Goal: Task Accomplishment & Management: Manage account settings

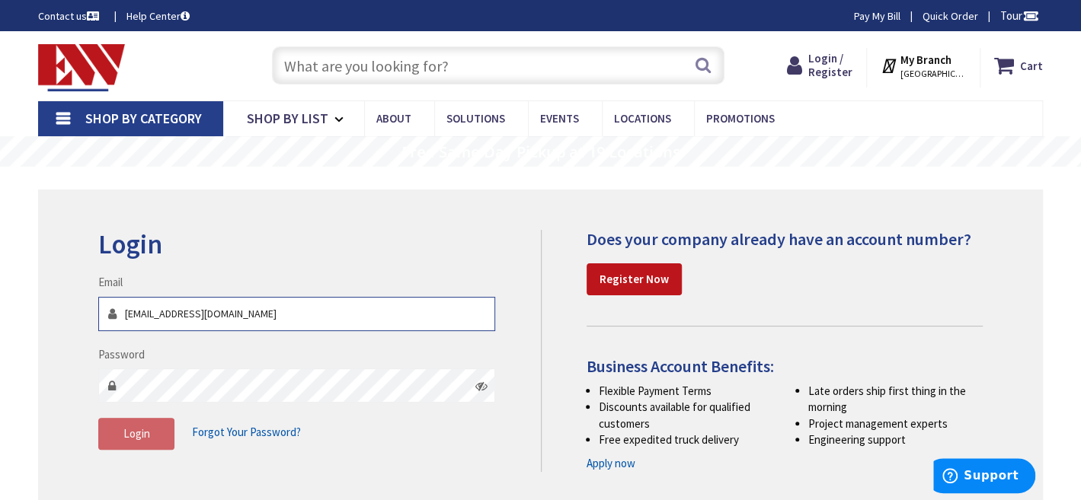
click at [347, 311] on input "klachance@advantage-ct.com" at bounding box center [296, 314] width 397 height 34
click at [238, 438] on span "Forgot Your Password?" at bounding box center [246, 432] width 109 height 14
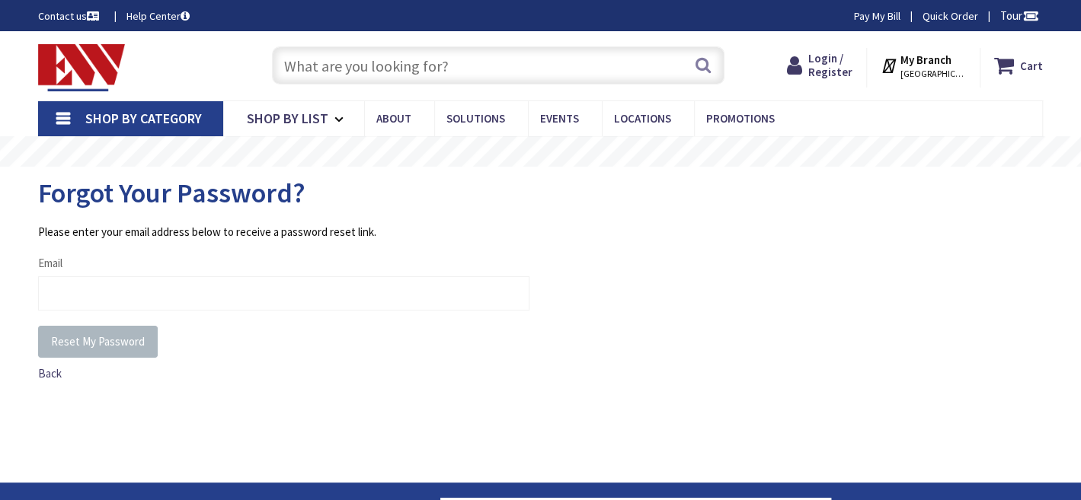
click at [52, 264] on span "Email" at bounding box center [50, 263] width 24 height 14
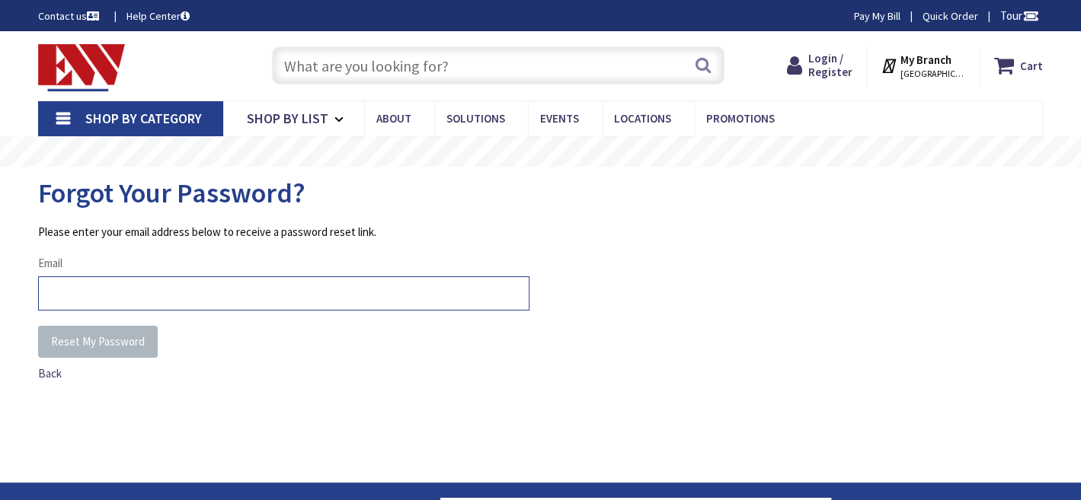
click at [52, 277] on input "Email" at bounding box center [283, 294] width 491 height 34
type input "klachance@advantage-ct.com"
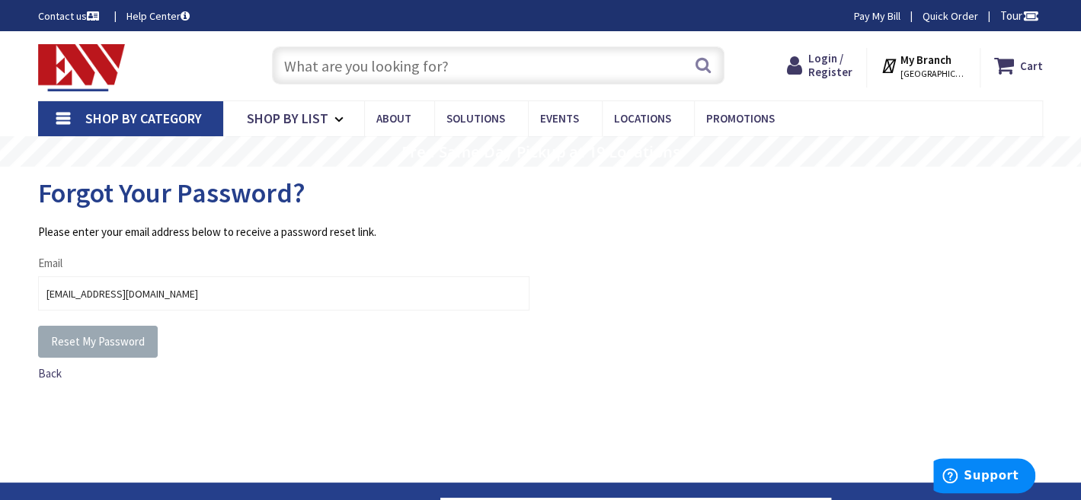
click at [113, 345] on span "Reset My Password" at bounding box center [98, 341] width 94 height 14
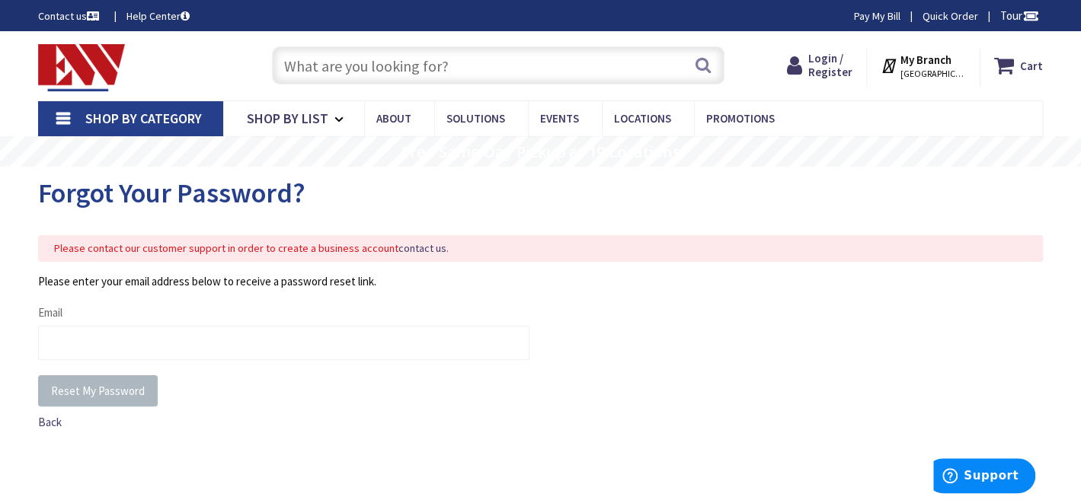
click at [870, 15] on link "Pay My Bill" at bounding box center [877, 15] width 46 height 15
